Goal: Navigation & Orientation: Find specific page/section

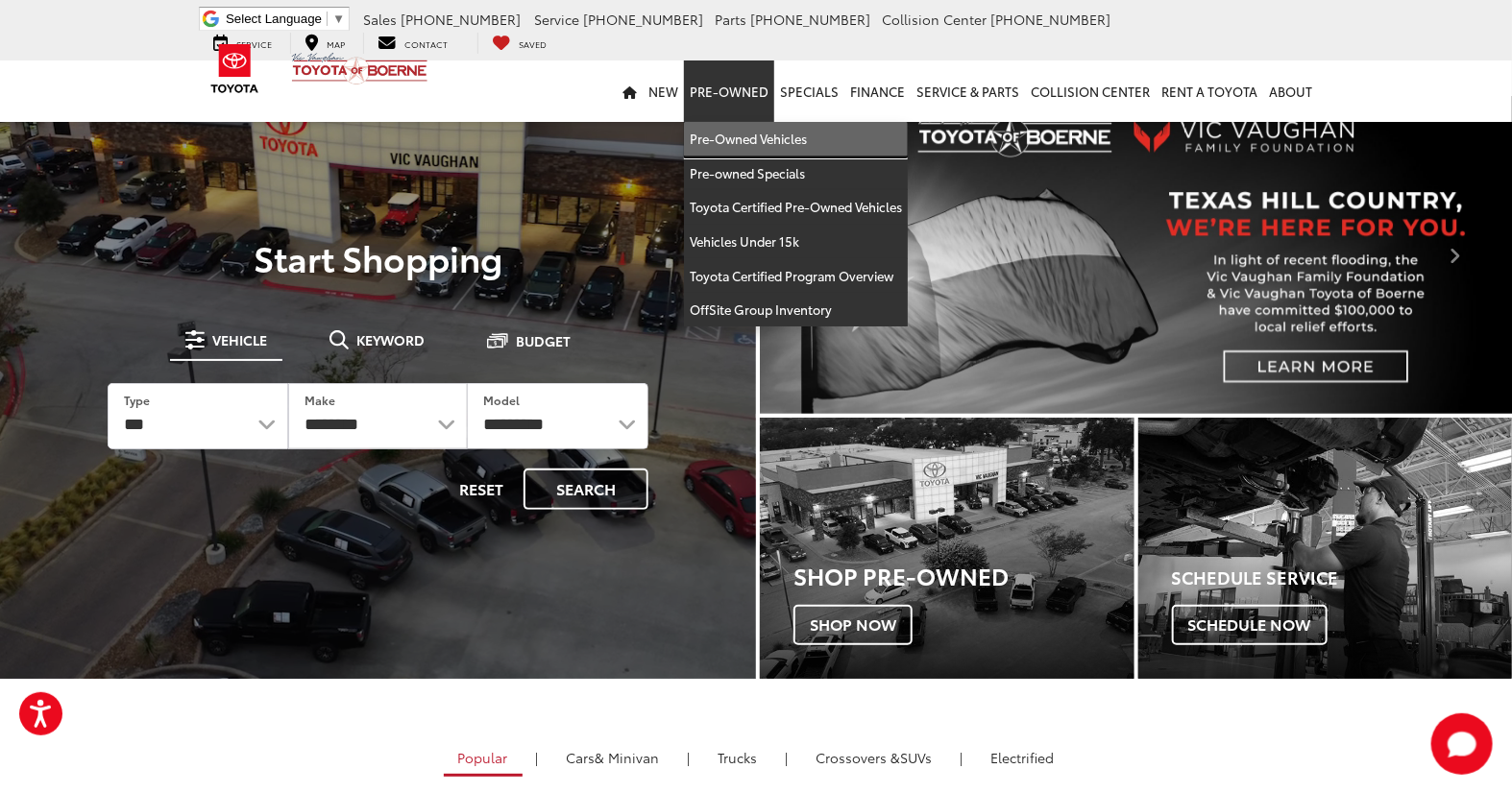
drag, startPoint x: 742, startPoint y: 131, endPoint x: 769, endPoint y: 126, distance: 27.5
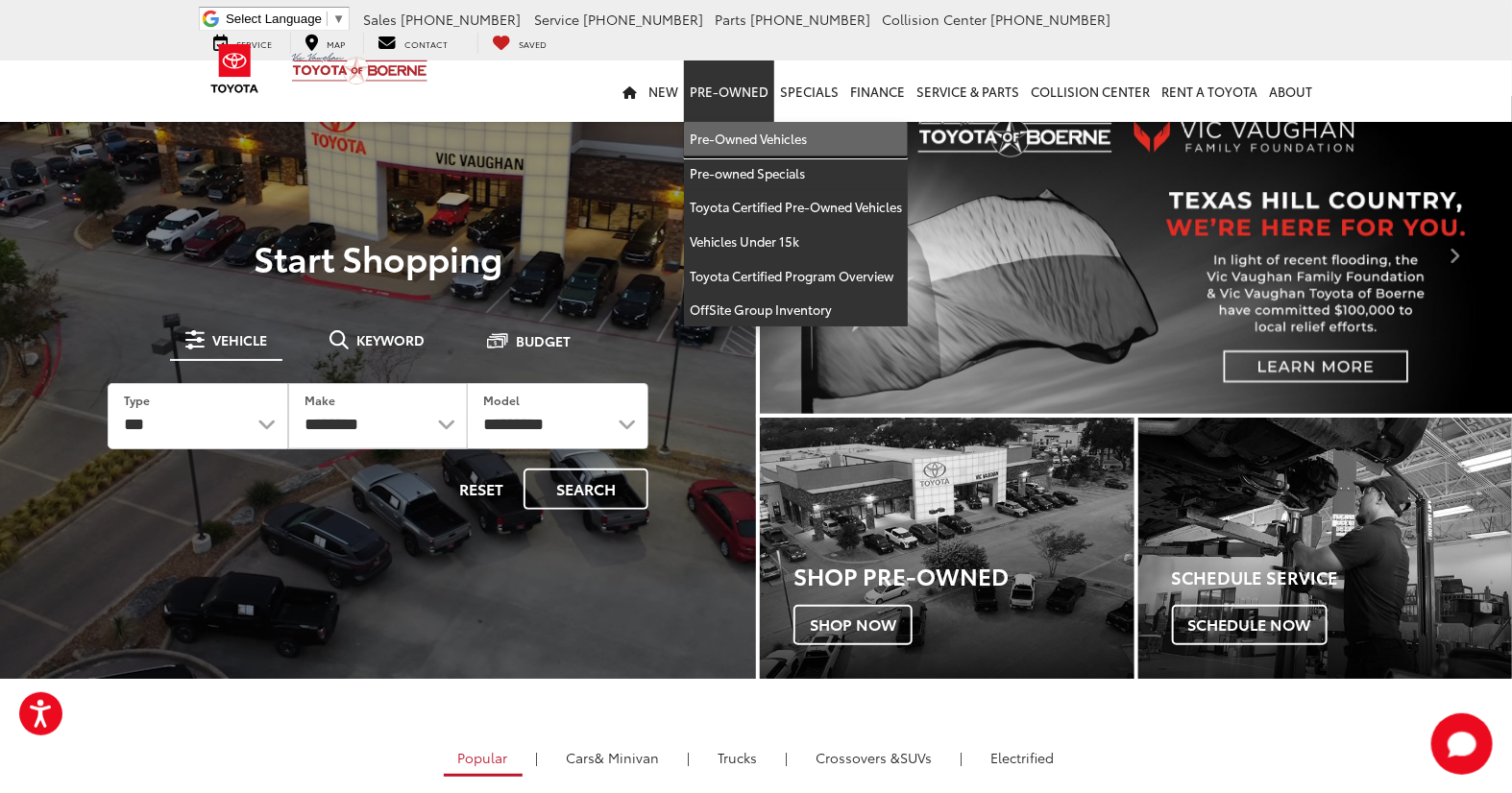
click at [742, 131] on link "Pre-Owned Vehicles" at bounding box center [795, 139] width 224 height 34
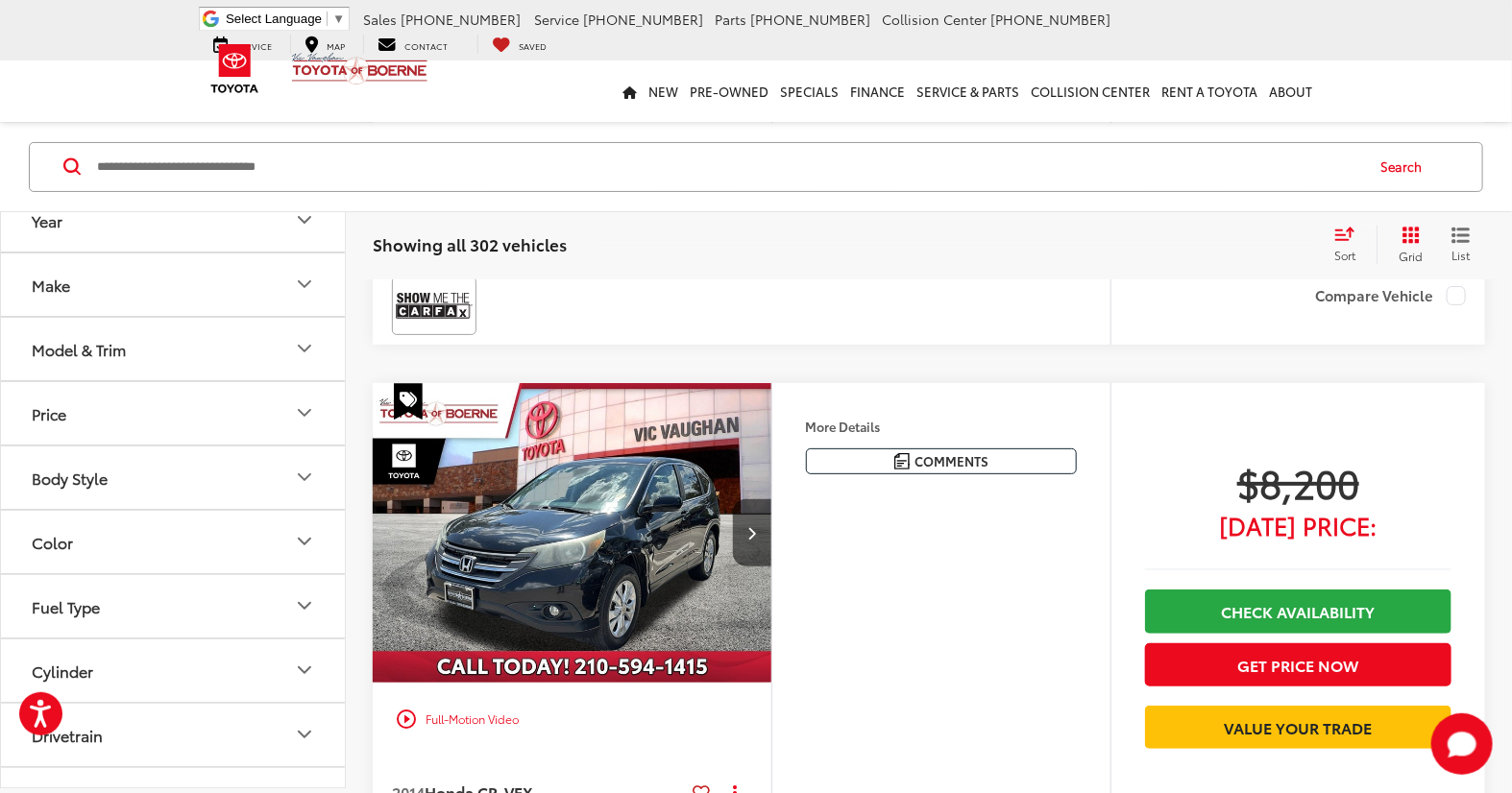
scroll to position [7253, 0]
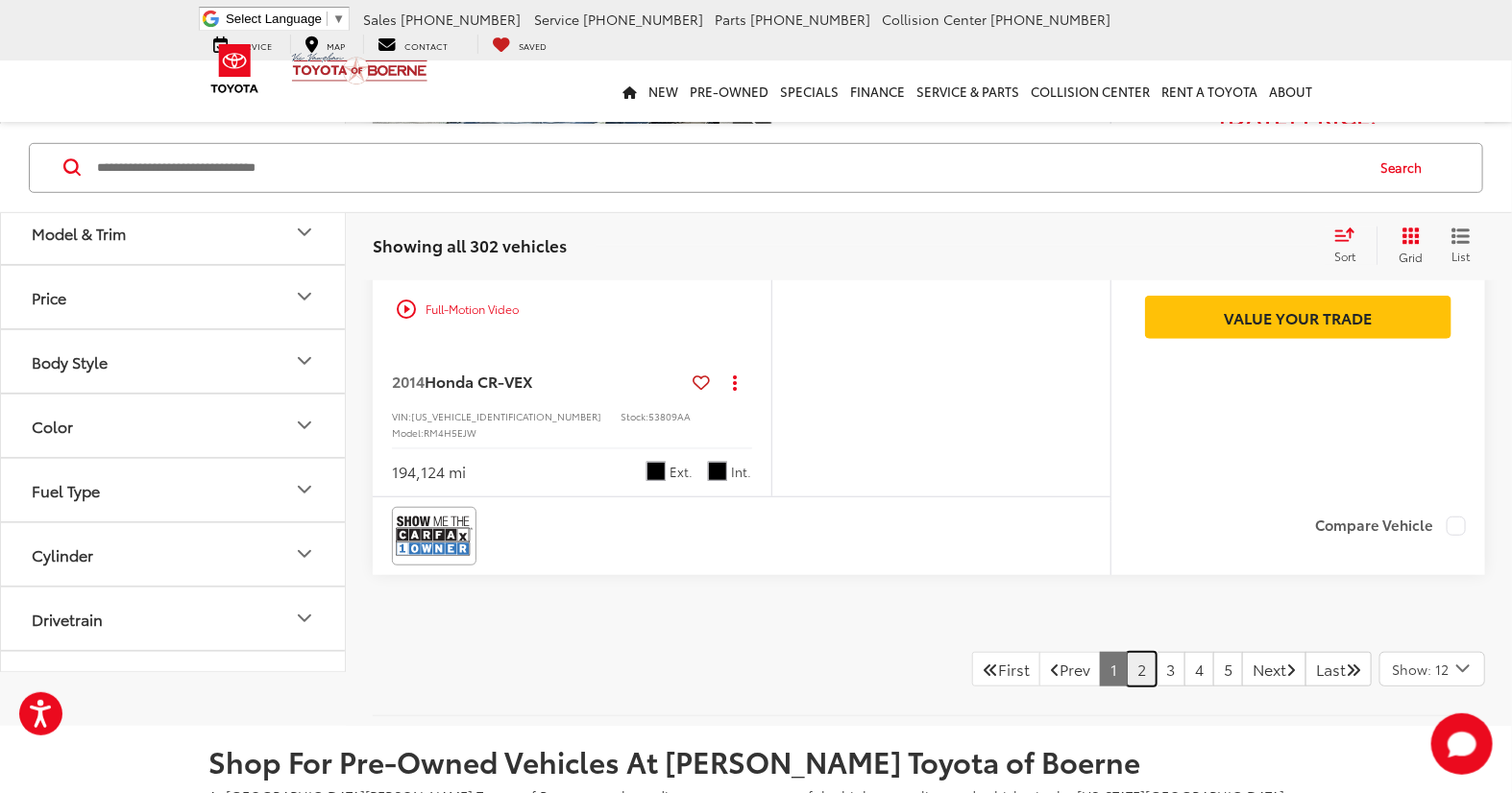
click at [1127, 652] on link "2" at bounding box center [1141, 669] width 30 height 34
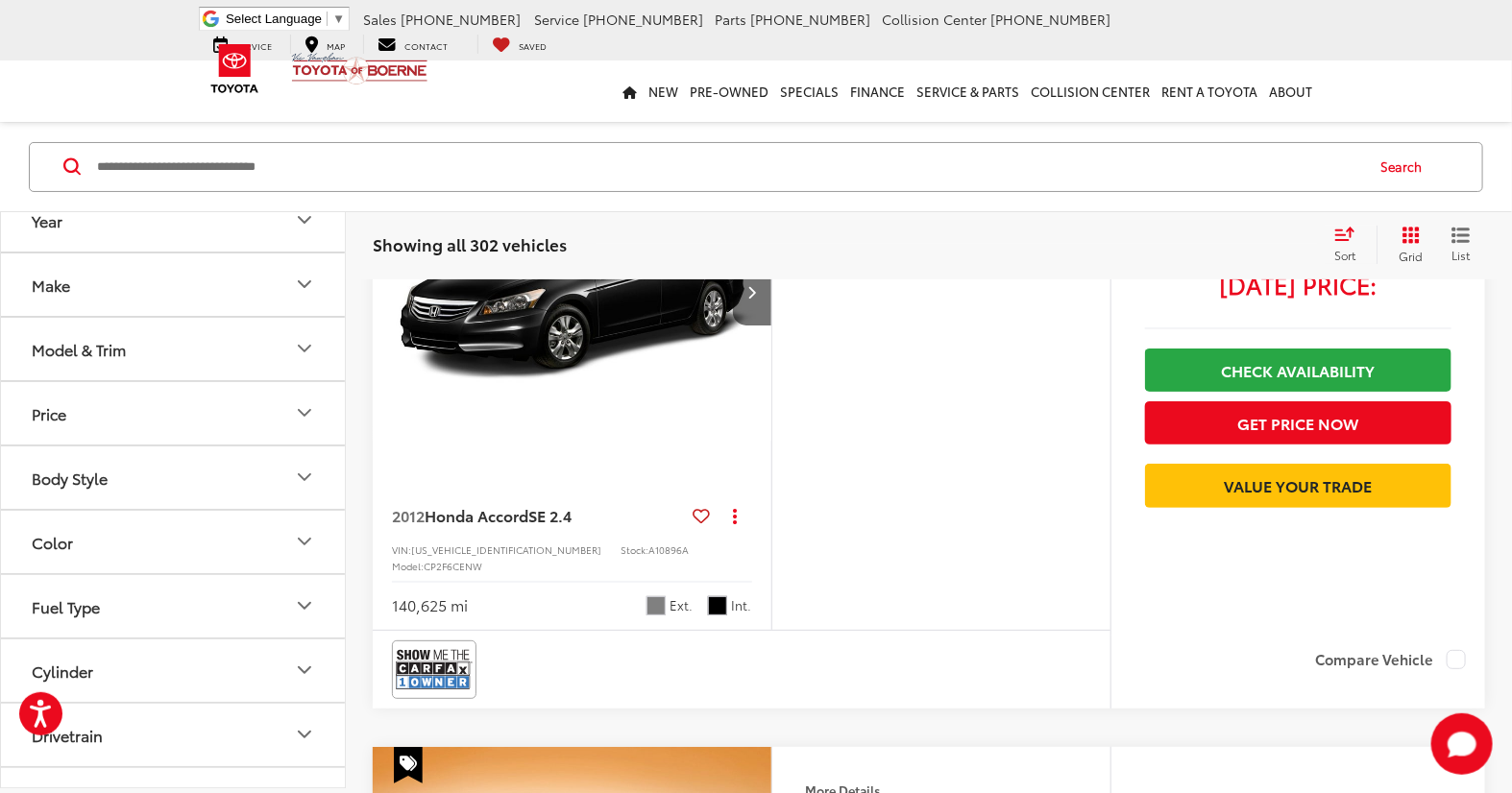
scroll to position [3384, 0]
